Goal: Find specific page/section: Find specific page/section

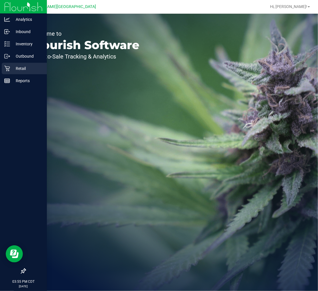
click at [12, 68] on p "Retail" at bounding box center [27, 68] width 34 height 7
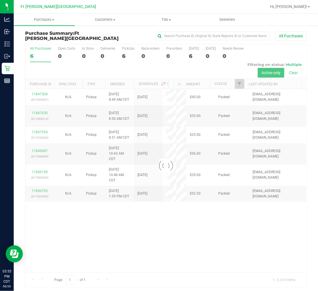
click at [185, 269] on div at bounding box center [165, 165] width 280 height 243
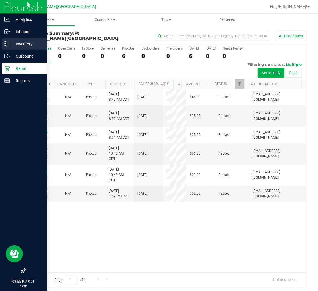
click at [2, 44] on div "Inventory" at bounding box center [24, 43] width 45 height 11
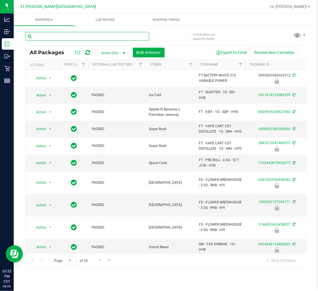
click at [87, 33] on input "text" at bounding box center [87, 36] width 124 height 9
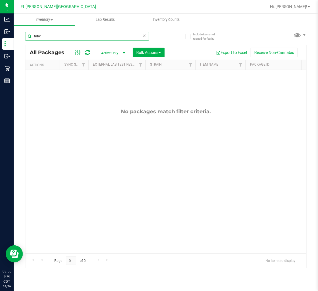
drag, startPoint x: 16, startPoint y: 37, endPoint x: -11, endPoint y: 37, distance: 26.8
click at [0, 37] on html "Analytics Inbound Inventory Outbound Retail Reports 03:55 PM CDT [DATE] 08/26 F…" at bounding box center [159, 145] width 318 height 291
drag, startPoint x: 61, startPoint y: 38, endPoint x: -27, endPoint y: 42, distance: 88.3
click at [0, 42] on html "Analytics Inbound Inventory Outbound Retail Reports 04:03 PM CDT [DATE] 08/26 F…" at bounding box center [159, 145] width 318 height 291
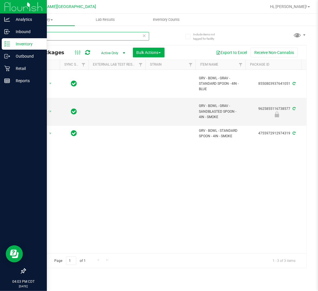
type input "spoon"
click at [12, 62] on div "Outbound" at bounding box center [24, 56] width 45 height 11
click at [13, 69] on p "Retail" at bounding box center [27, 68] width 34 height 7
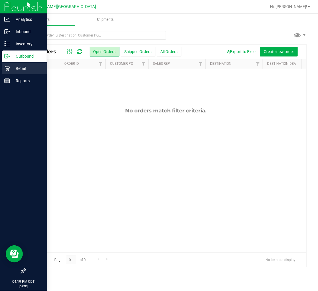
click at [13, 69] on p "Retail" at bounding box center [27, 68] width 34 height 7
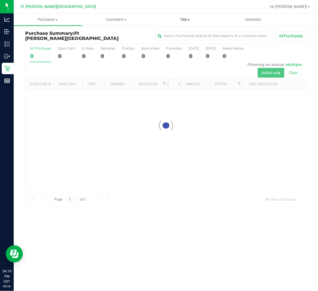
click at [183, 19] on span "Tills" at bounding box center [185, 19] width 68 height 5
click at [175, 33] on span "Manage tills" at bounding box center [169, 34] width 39 height 5
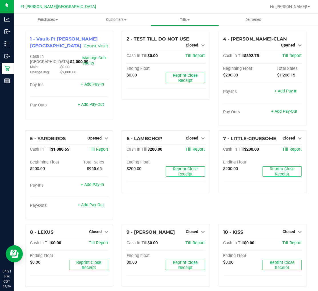
click at [124, 113] on div "2 - TEST TILL DO NOT USE Closed Open Till Cash In Till $0.00 Till Report Ending…" at bounding box center [165, 81] width 96 height 100
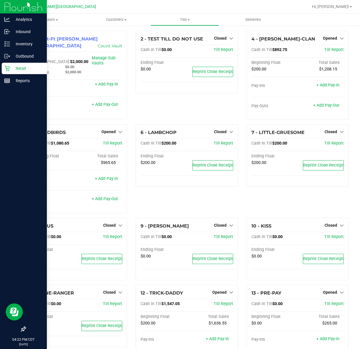
click at [13, 64] on div "Retail" at bounding box center [24, 68] width 45 height 11
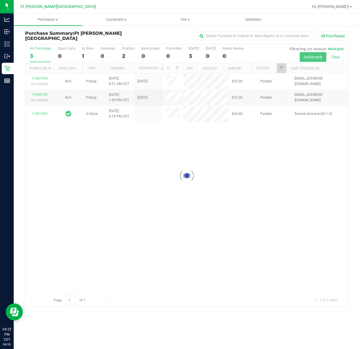
click at [35, 94] on div at bounding box center [186, 175] width 322 height 263
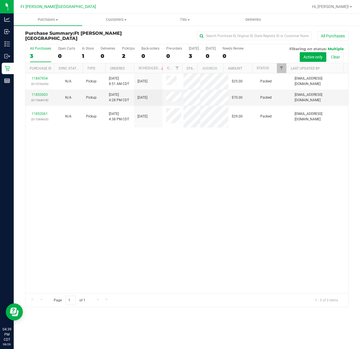
click at [213, 182] on div "11847954 (317276235) N/A Pickup [DATE] 8:51 AM CDT 8/26/2025 $25.00 Packed [EMA…" at bounding box center [186, 183] width 322 height 220
